Goal: Task Accomplishment & Management: Use online tool/utility

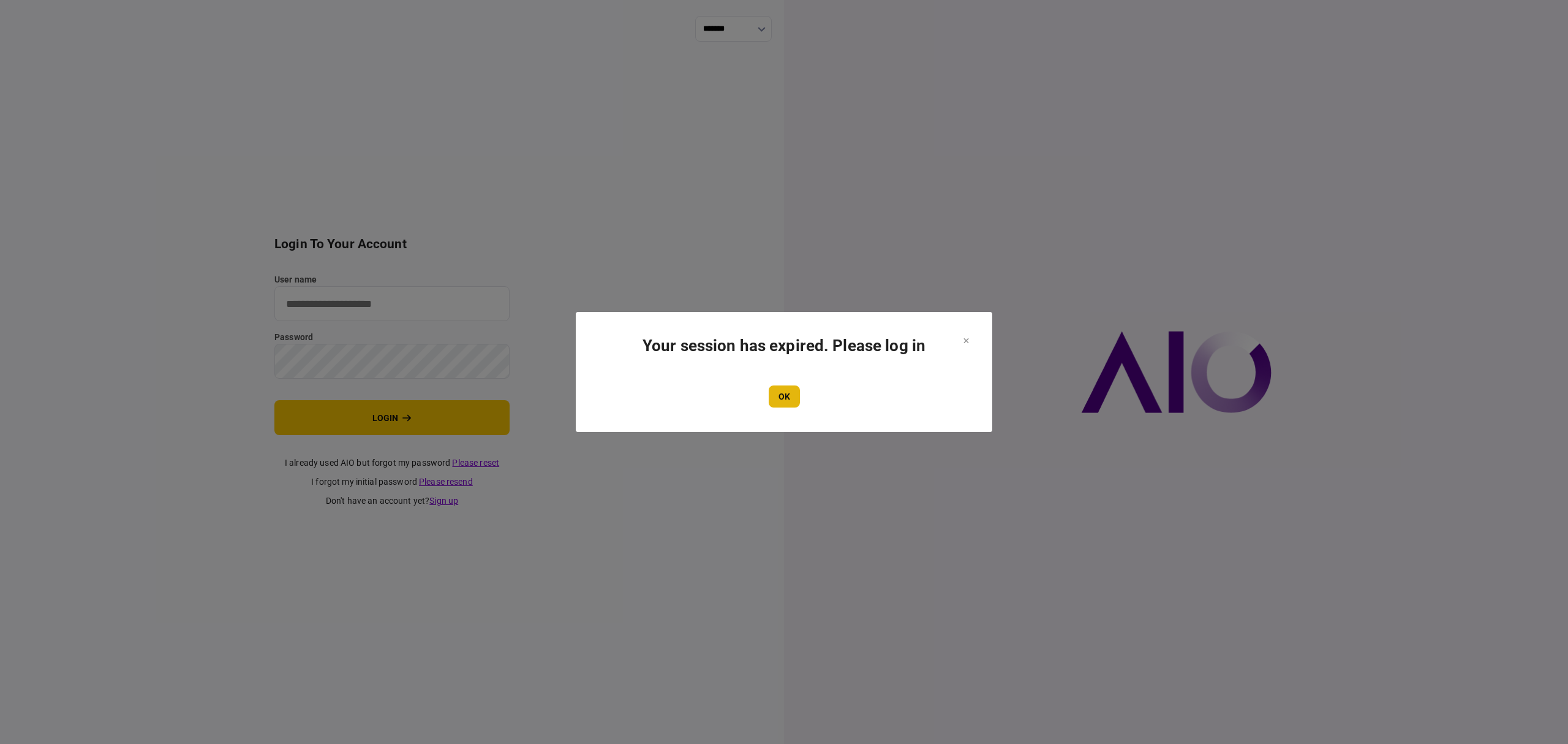
type input "*******"
click at [795, 398] on button "OK" at bounding box center [784, 396] width 31 height 22
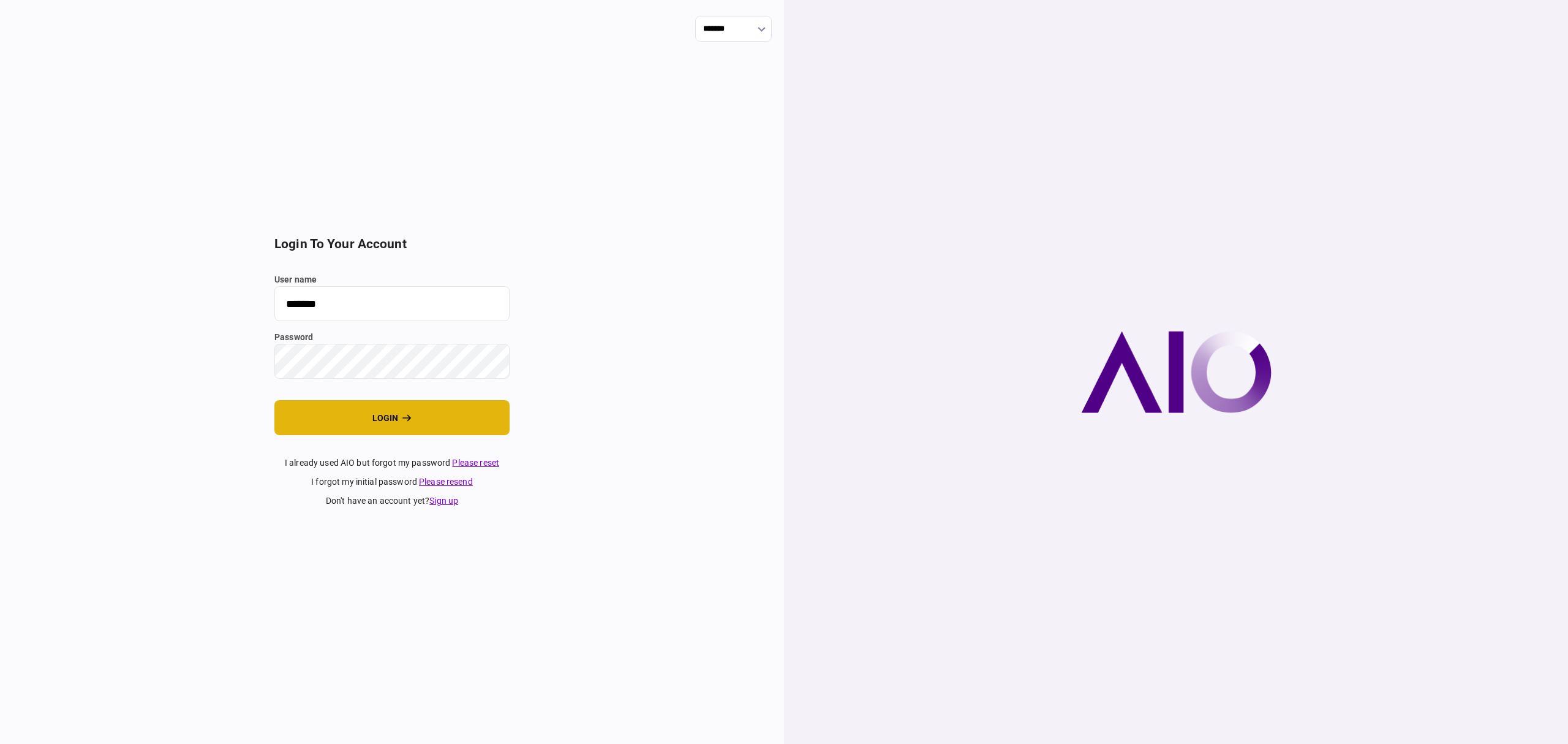
click at [405, 419] on icon "login" at bounding box center [407, 418] width 9 height 9
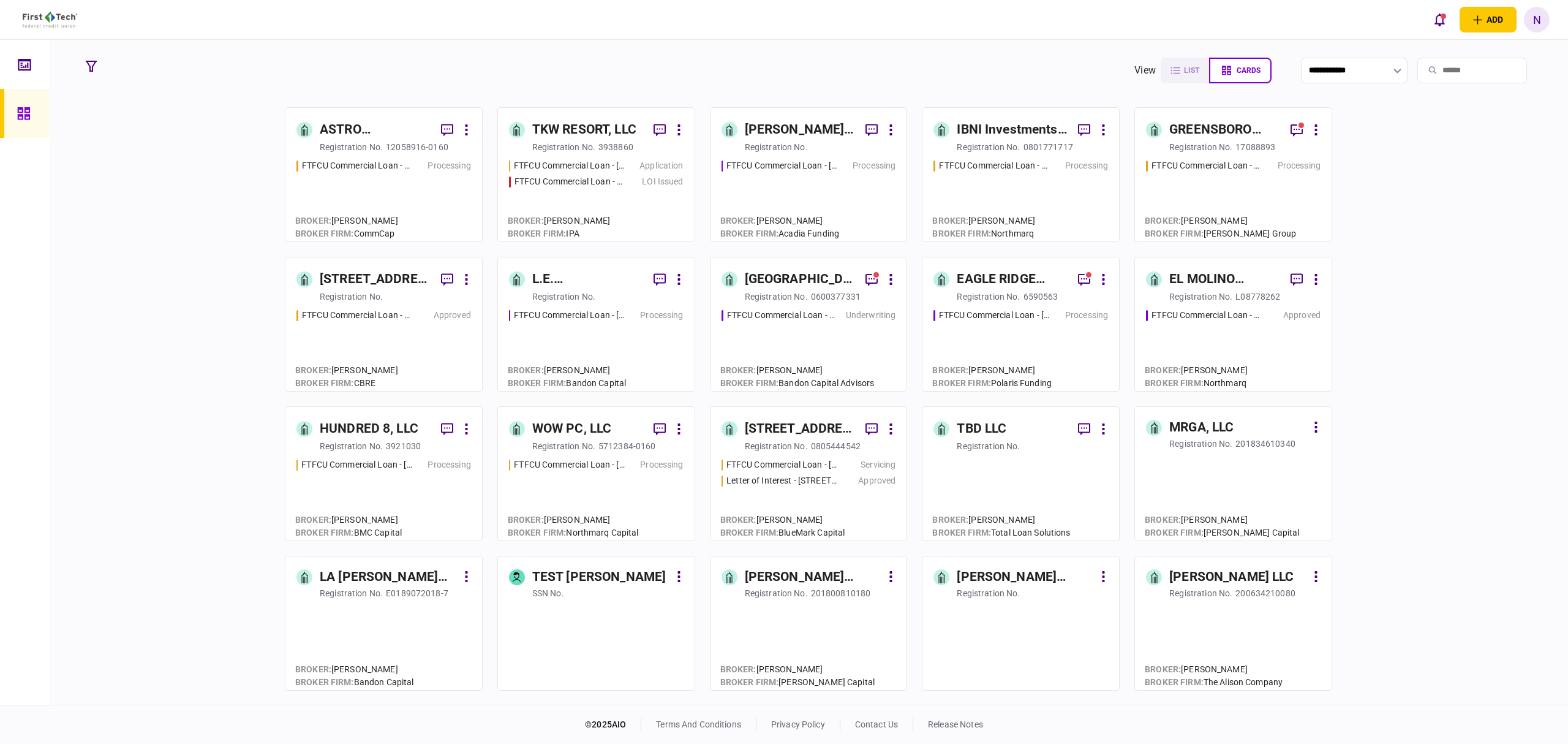
click at [601, 130] on div "TKW RESORT, LLC" at bounding box center [584, 129] width 104 height 20
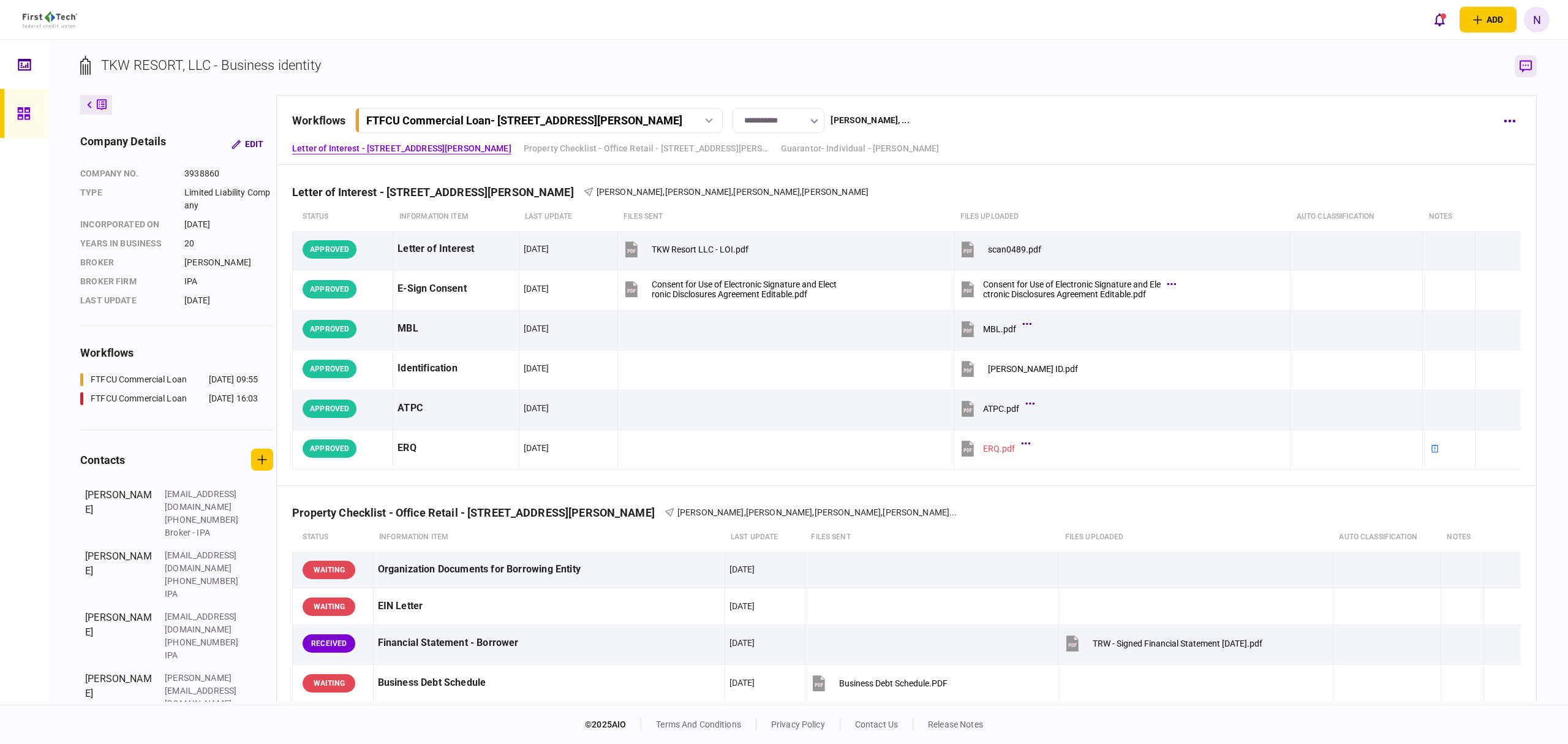
click at [1525, 73] on button "button" at bounding box center [1526, 66] width 22 height 22
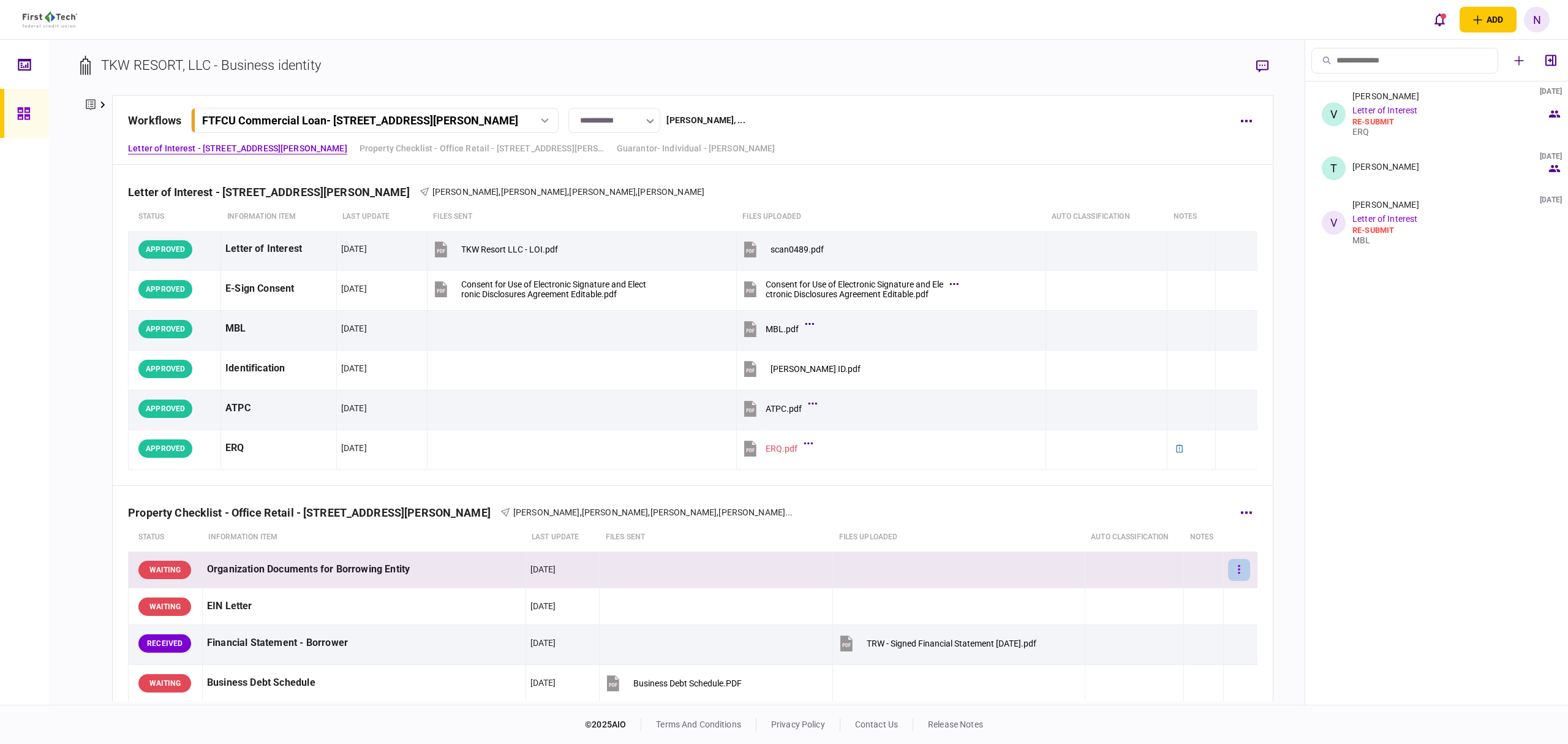
click at [1229, 567] on button "button" at bounding box center [1239, 570] width 22 height 22
click at [1380, 537] on div at bounding box center [784, 372] width 1568 height 744
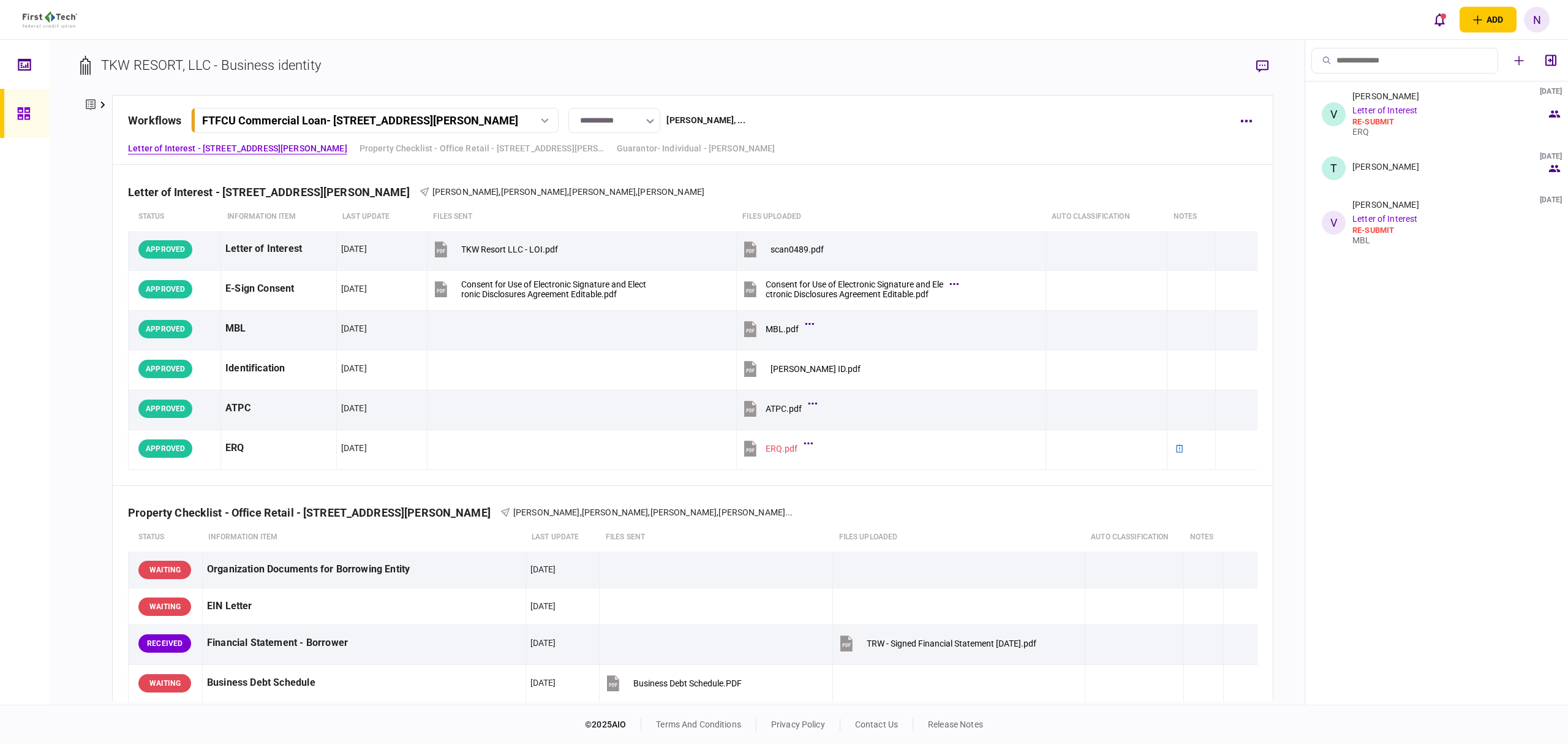
click at [17, 104] on div at bounding box center [27, 113] width 20 height 49
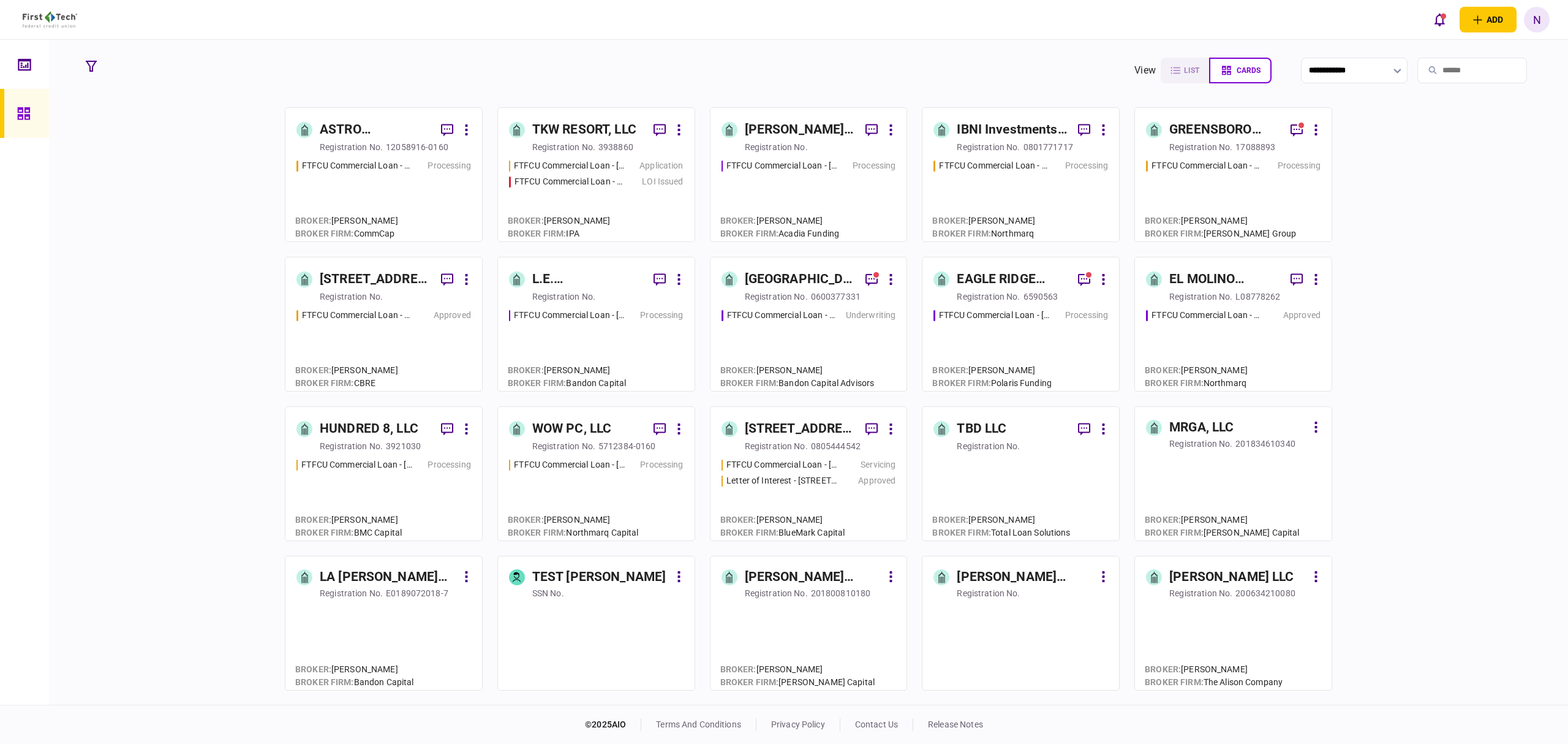
click at [620, 141] on div "3938860" at bounding box center [616, 147] width 35 height 12
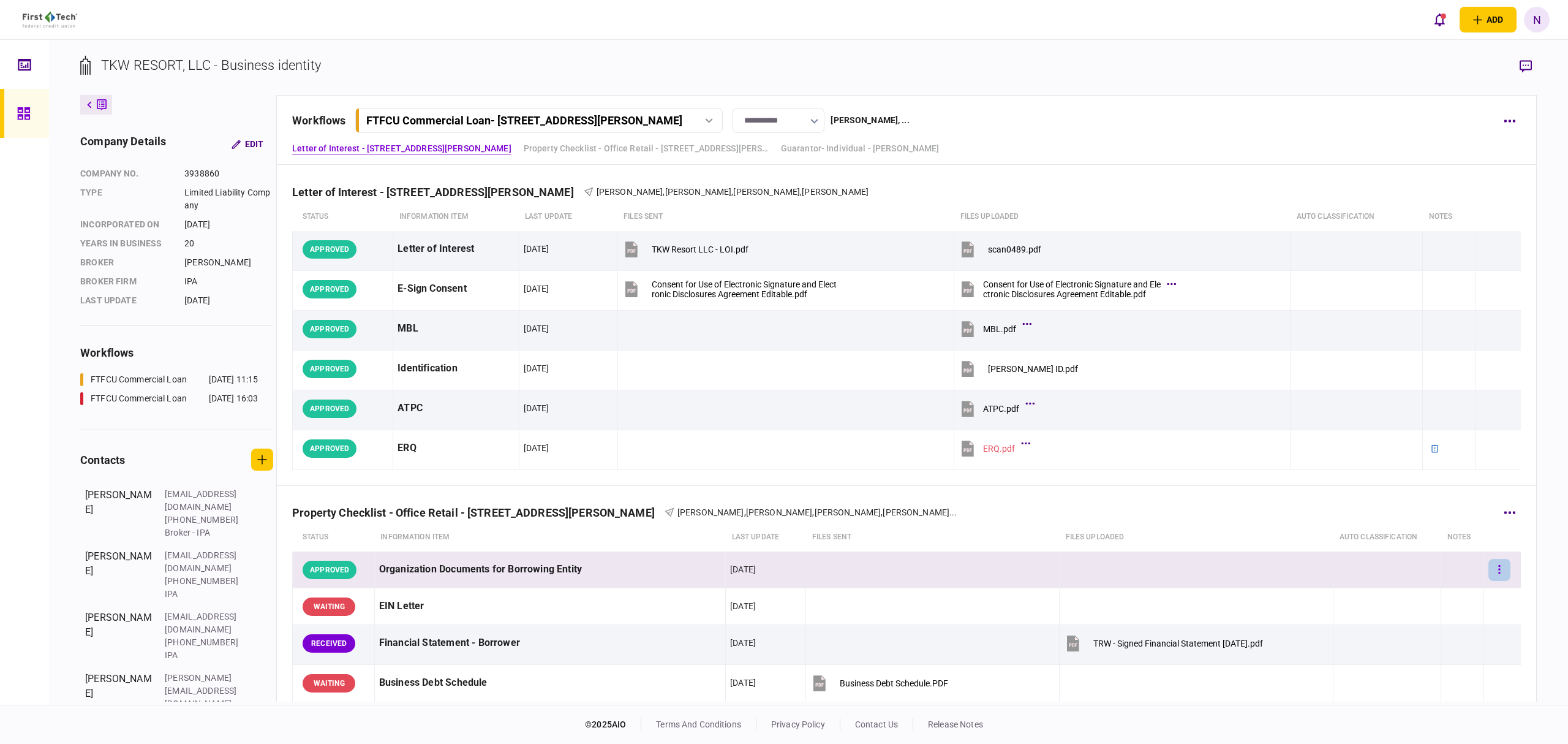
click at [1491, 569] on button "button" at bounding box center [1500, 570] width 22 height 22
